Goal: Task Accomplishment & Management: Manage account settings

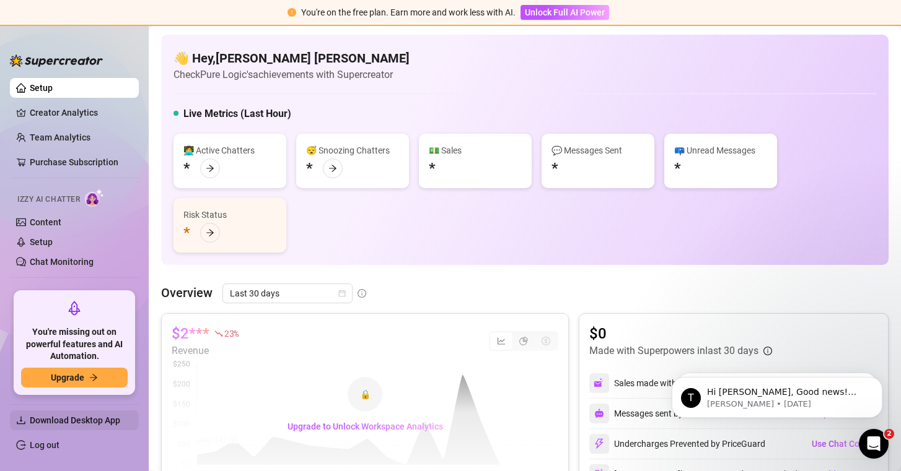
click at [86, 423] on span "Download Desktop App" at bounding box center [75, 421] width 90 height 10
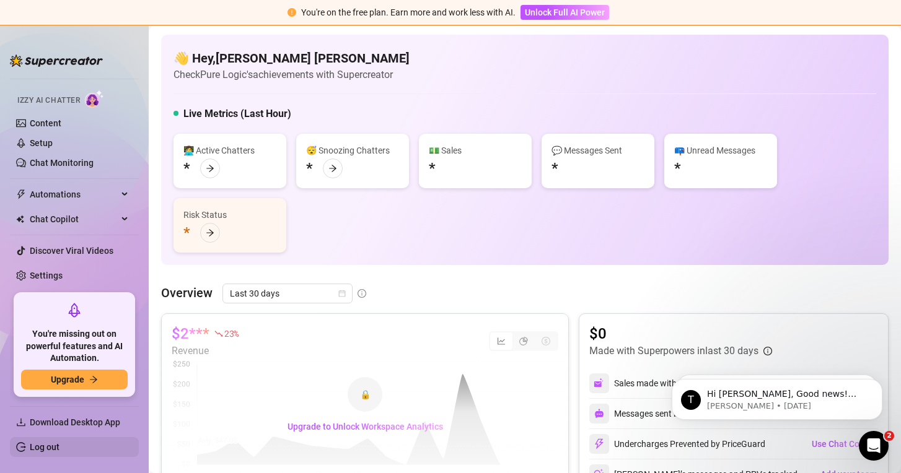
click at [30, 444] on link "Log out" at bounding box center [45, 447] width 30 height 10
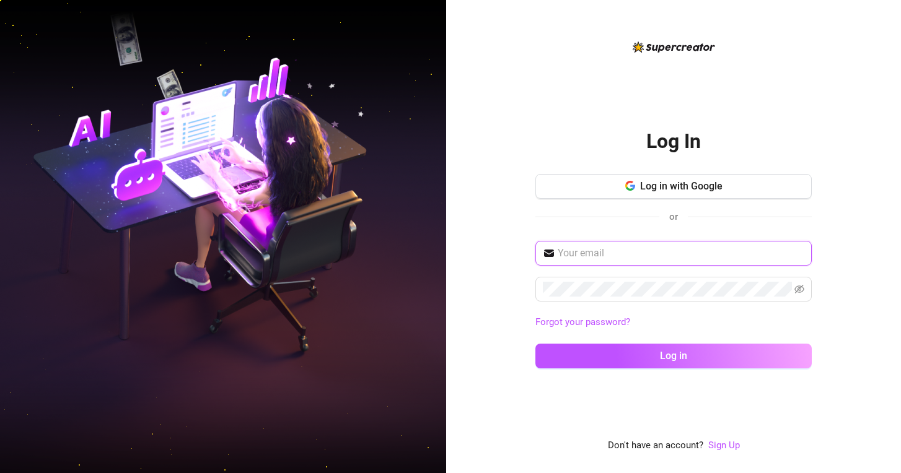
paste input "Reevenhulleza6@gmail.com"
click at [563, 250] on input "Reevenhulleza6@gmail.com" at bounding box center [681, 253] width 247 height 15
type input "reevenhulleza6@gmail.com"
click at [673, 356] on button "Log in" at bounding box center [673, 356] width 276 height 25
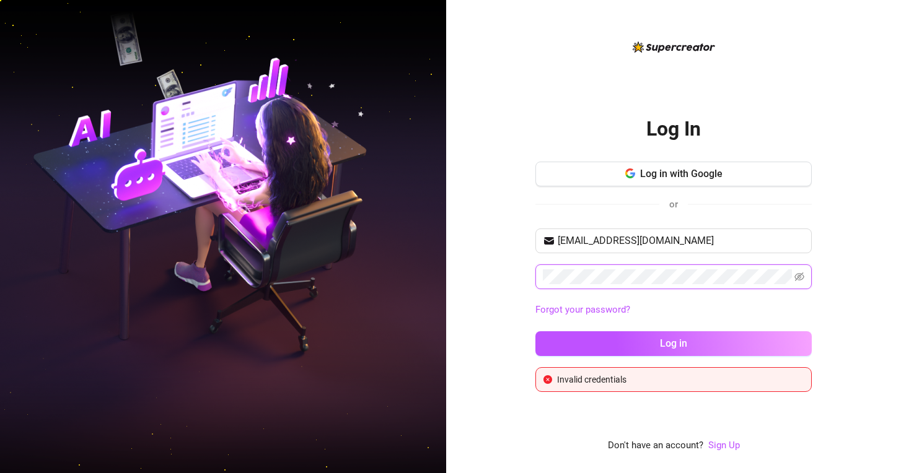
click at [673, 343] on button "Log in" at bounding box center [673, 343] width 276 height 25
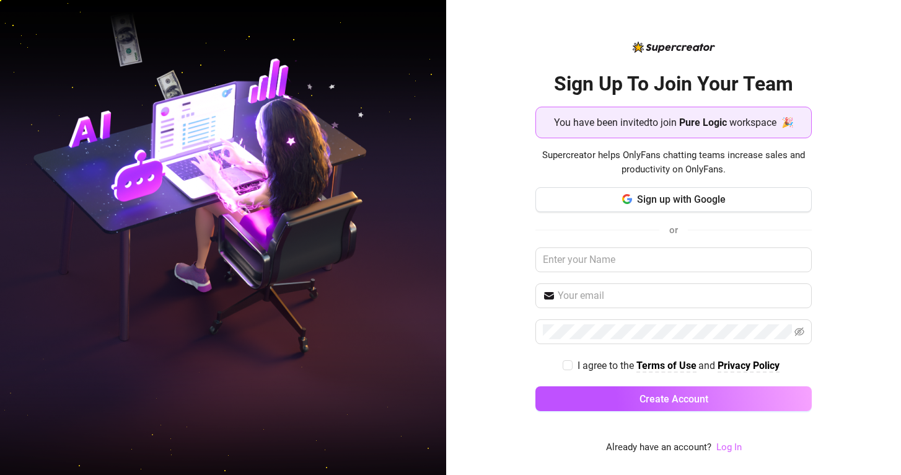
click at [724, 443] on link "Log In" at bounding box center [728, 446] width 25 height 11
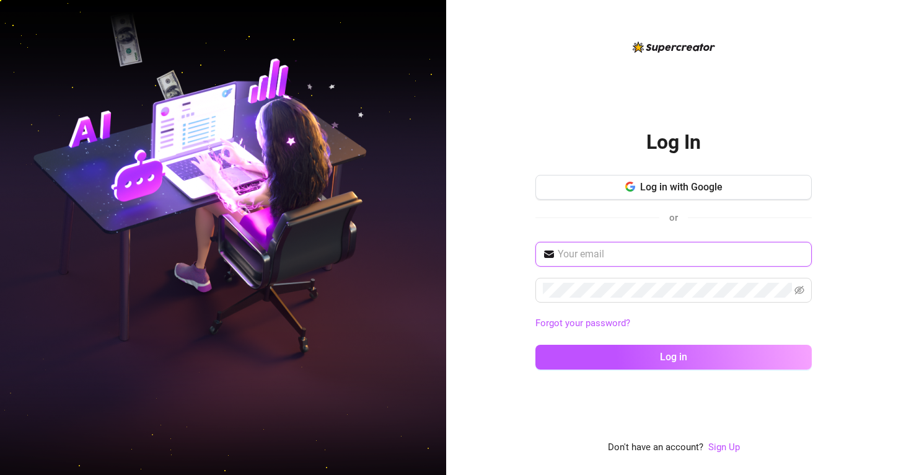
paste input "[EMAIL_ADDRESS][DOMAIN_NAME]"
type input "[EMAIL_ADDRESS][DOMAIN_NAME]"
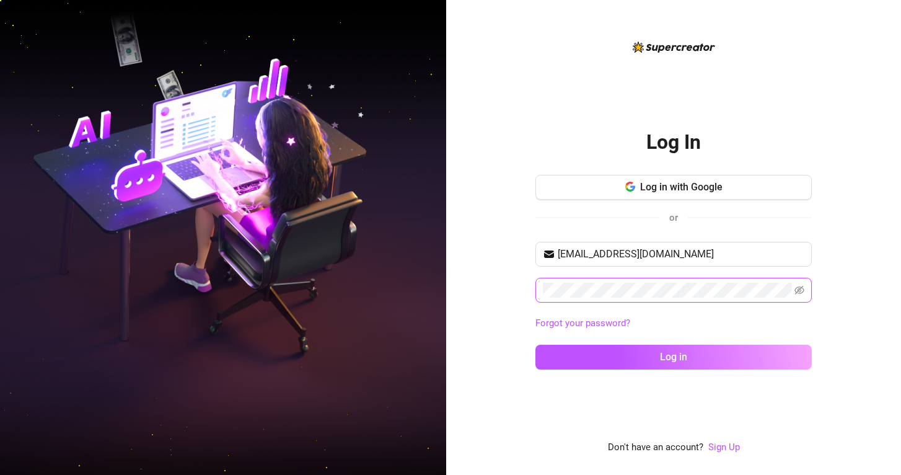
click at [673, 356] on button "Log in" at bounding box center [673, 356] width 276 height 25
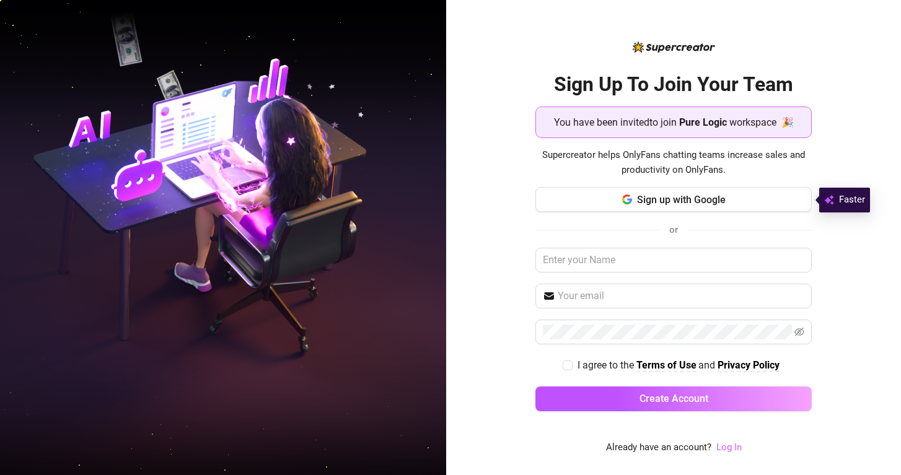
click at [729, 448] on link "Log In" at bounding box center [728, 447] width 25 height 11
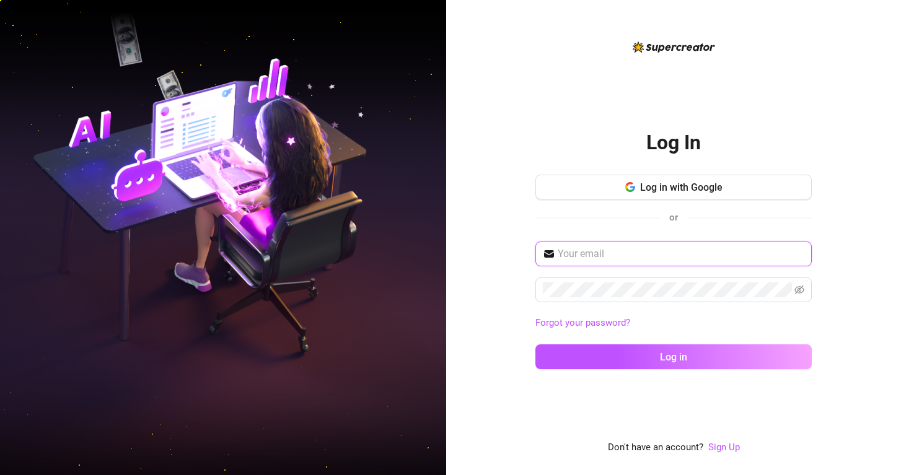
paste input "Reevenhulleza6@gmail.com"
click at [563, 251] on input "Reevenhulleza6@gmail.com" at bounding box center [681, 254] width 247 height 15
type input "reevenhulleza6@gmail.com"
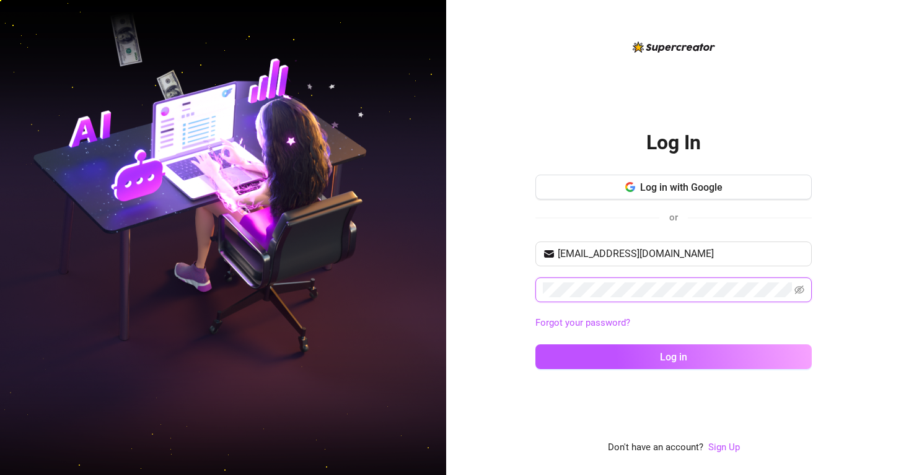
click at [673, 356] on button "Log in" at bounding box center [673, 356] width 276 height 25
